Goal: Transaction & Acquisition: Download file/media

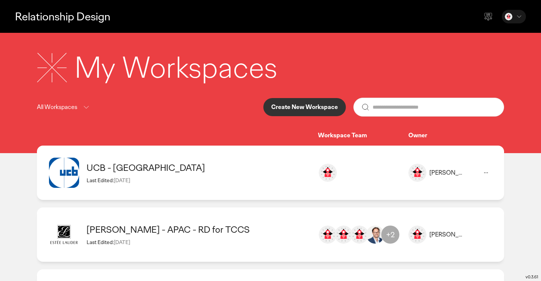
click at [329, 173] on img at bounding box center [328, 172] width 18 height 18
click at [73, 171] on img at bounding box center [64, 172] width 30 height 30
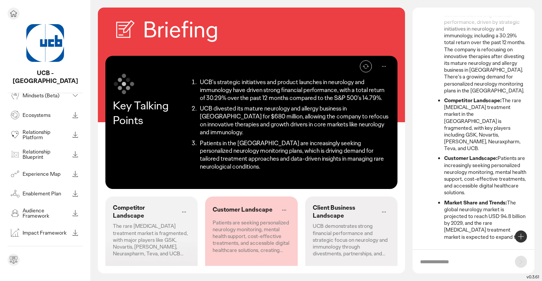
scroll to position [95, 0]
click at [52, 246] on p "See all modules in toolbox" at bounding box center [45, 249] width 66 height 7
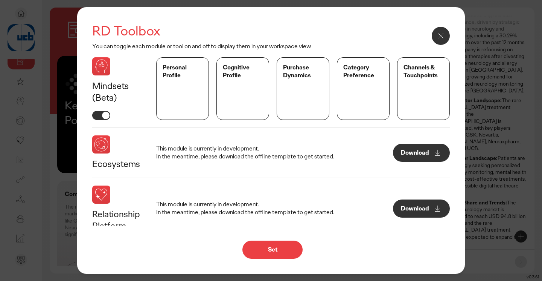
scroll to position [149, 0]
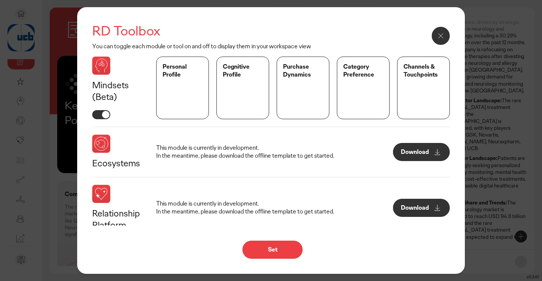
click at [373, 151] on button "Download" at bounding box center [421, 152] width 57 height 18
click at [373, 208] on button "Download" at bounding box center [421, 208] width 57 height 18
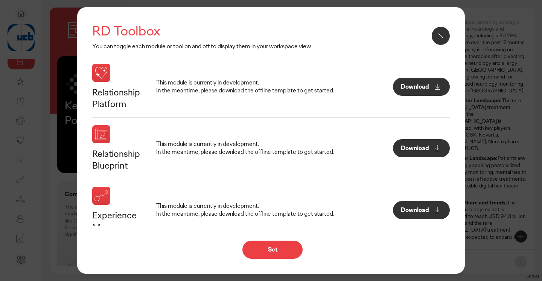
scroll to position [275, 0]
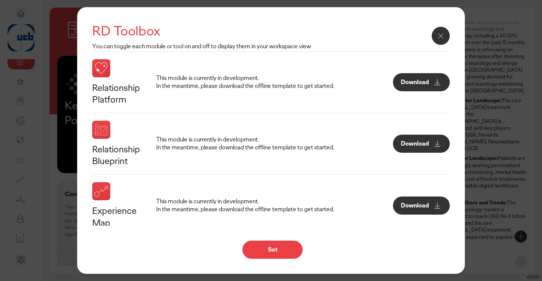
click at [373, 145] on p "Download" at bounding box center [415, 144] width 28 height 6
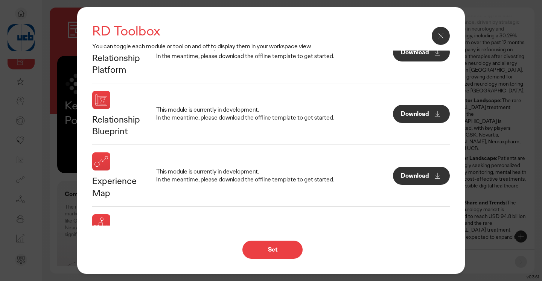
scroll to position [312, 0]
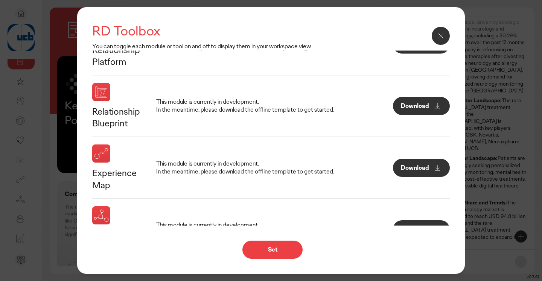
click at [373, 165] on p "Download" at bounding box center [415, 168] width 28 height 6
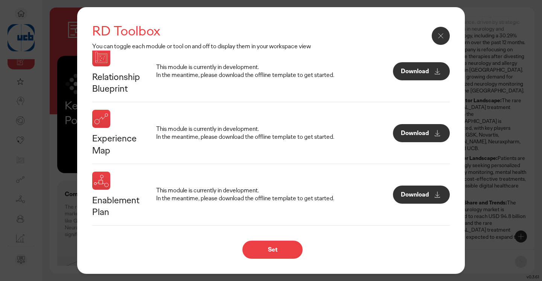
scroll to position [352, 0]
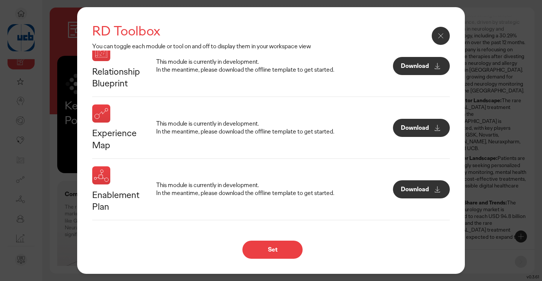
click at [373, 125] on p "Download" at bounding box center [415, 128] width 28 height 6
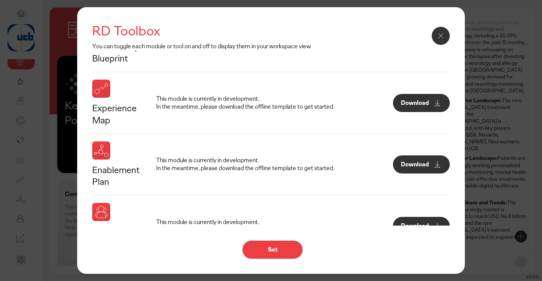
scroll to position [393, 0]
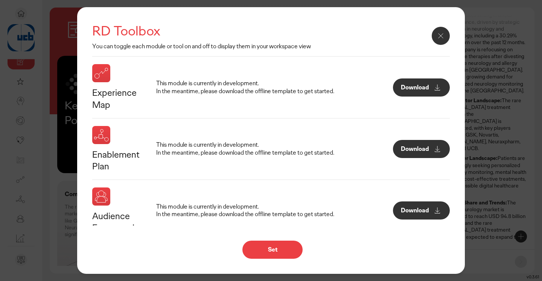
click at [373, 146] on p "Download" at bounding box center [415, 149] width 28 height 6
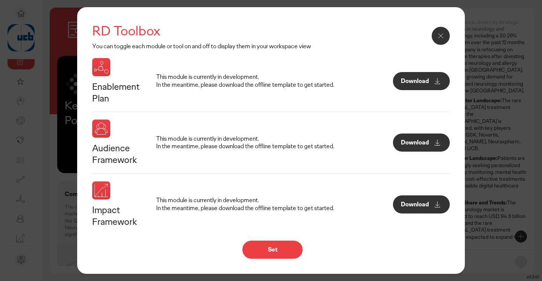
scroll to position [460, 0]
click at [373, 135] on button "Download" at bounding box center [421, 143] width 57 height 18
click at [373, 196] on button "Download" at bounding box center [421, 205] width 57 height 18
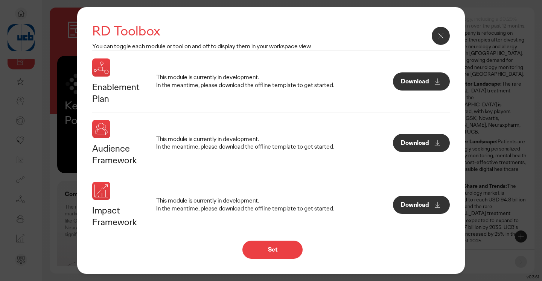
scroll to position [151, 0]
